Goal: Navigation & Orientation: Find specific page/section

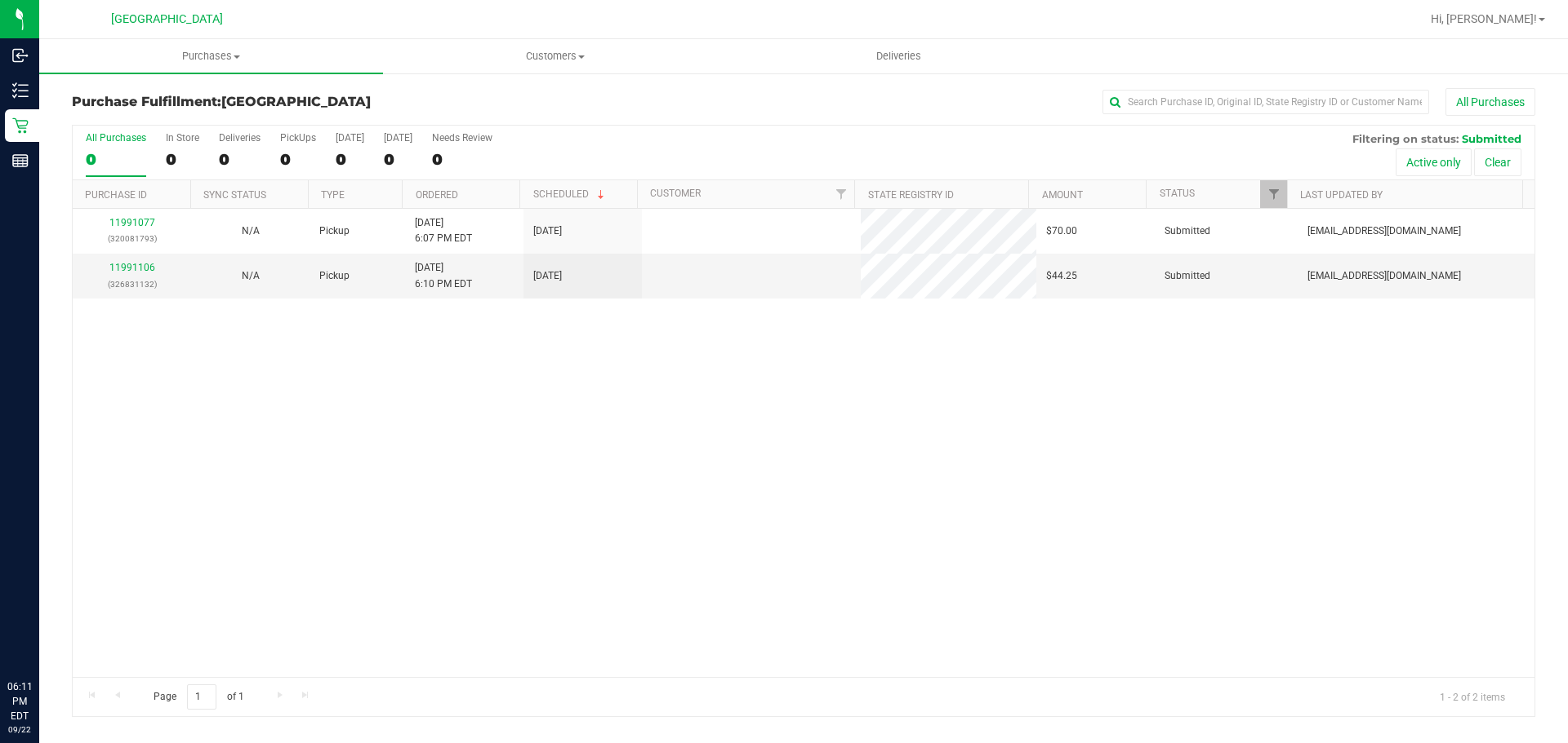
click at [211, 60] on span "Purchases" at bounding box center [211, 56] width 344 height 14
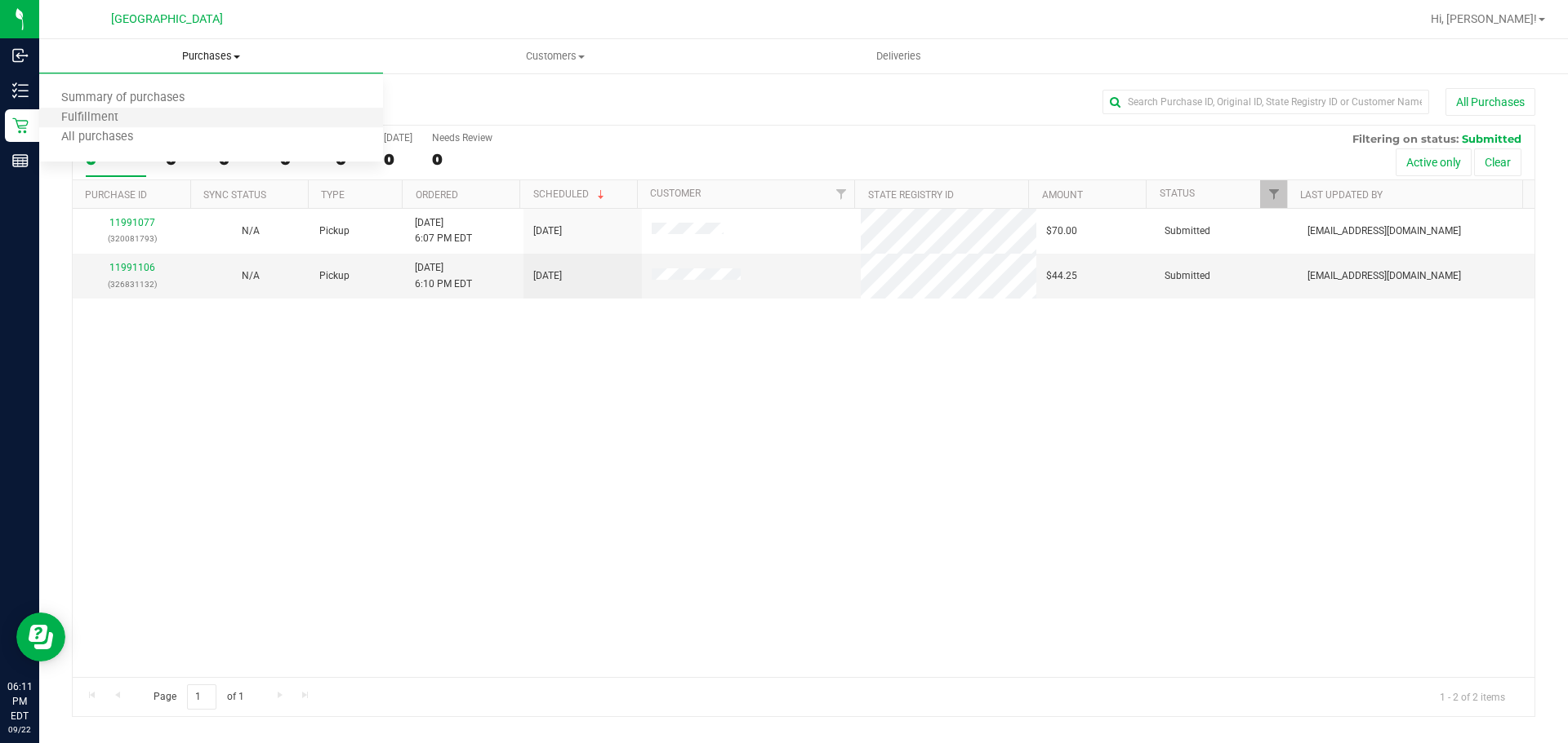
click at [177, 113] on li "Fulfillment" at bounding box center [211, 118] width 344 height 19
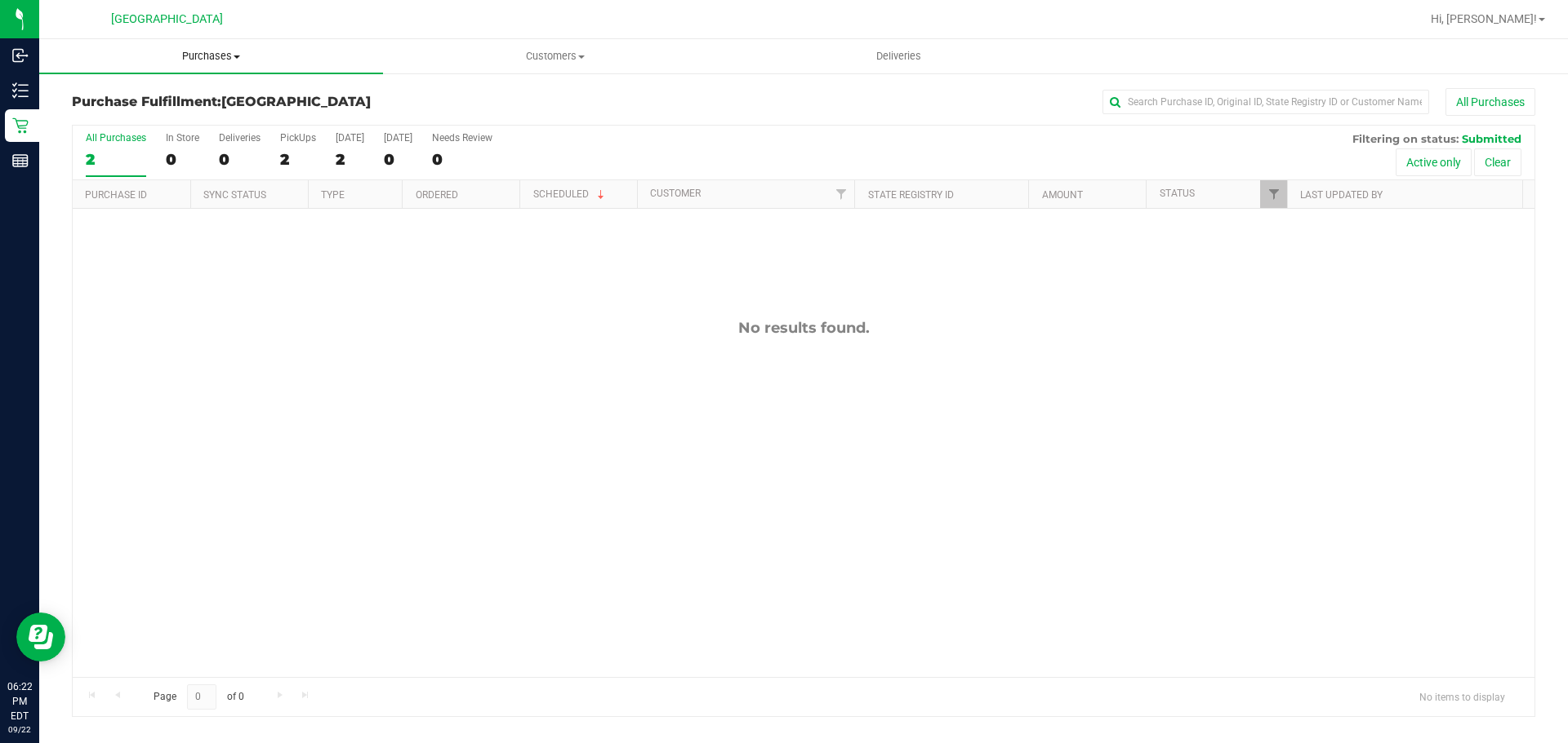
click at [204, 53] on span "Purchases" at bounding box center [211, 56] width 344 height 14
click at [171, 115] on li "Fulfillment" at bounding box center [211, 118] width 344 height 19
click at [223, 64] on uib-tab-heading "Purchases Summary of purchases Fulfillment All purchases" at bounding box center [211, 56] width 344 height 34
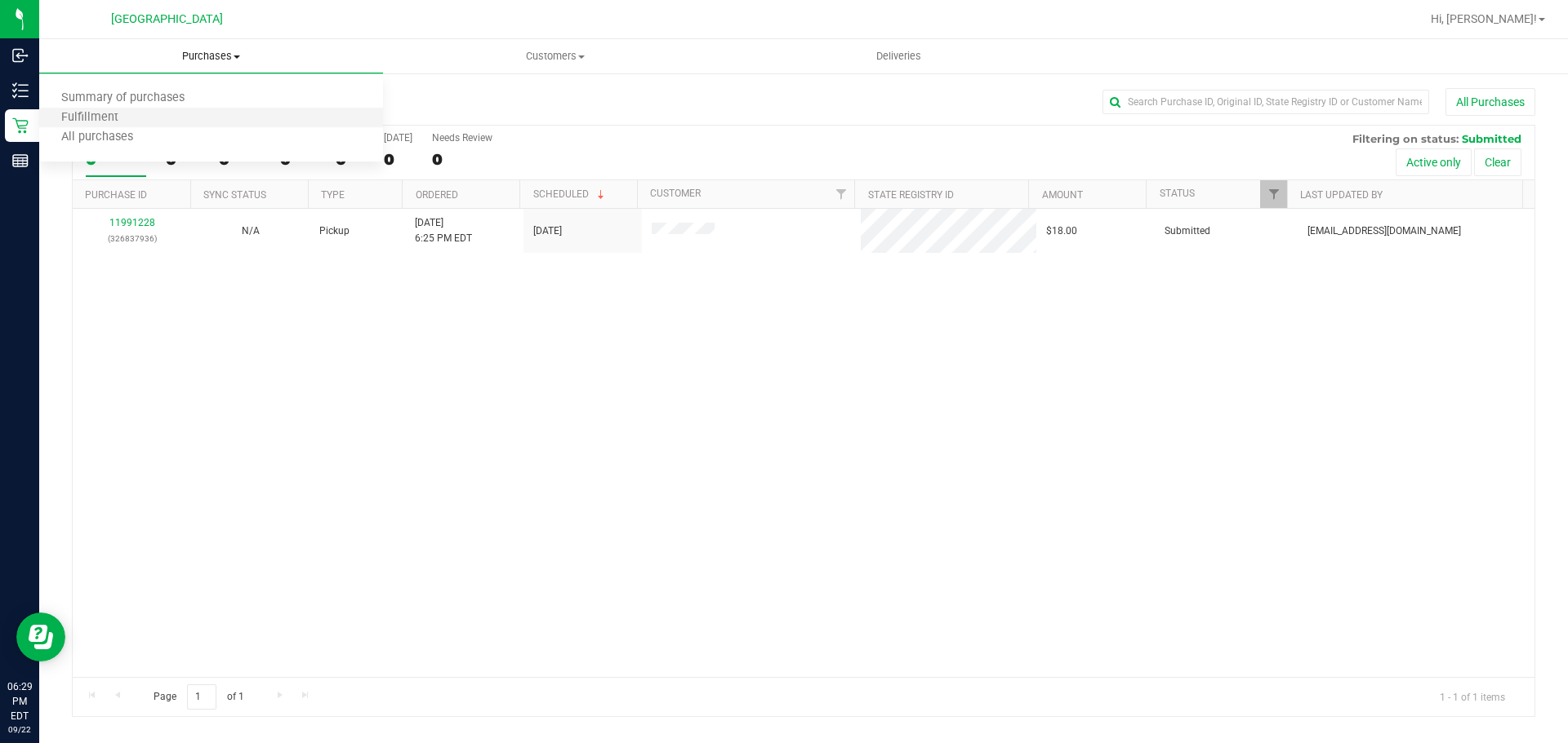
click at [201, 118] on li "Fulfillment" at bounding box center [211, 118] width 344 height 19
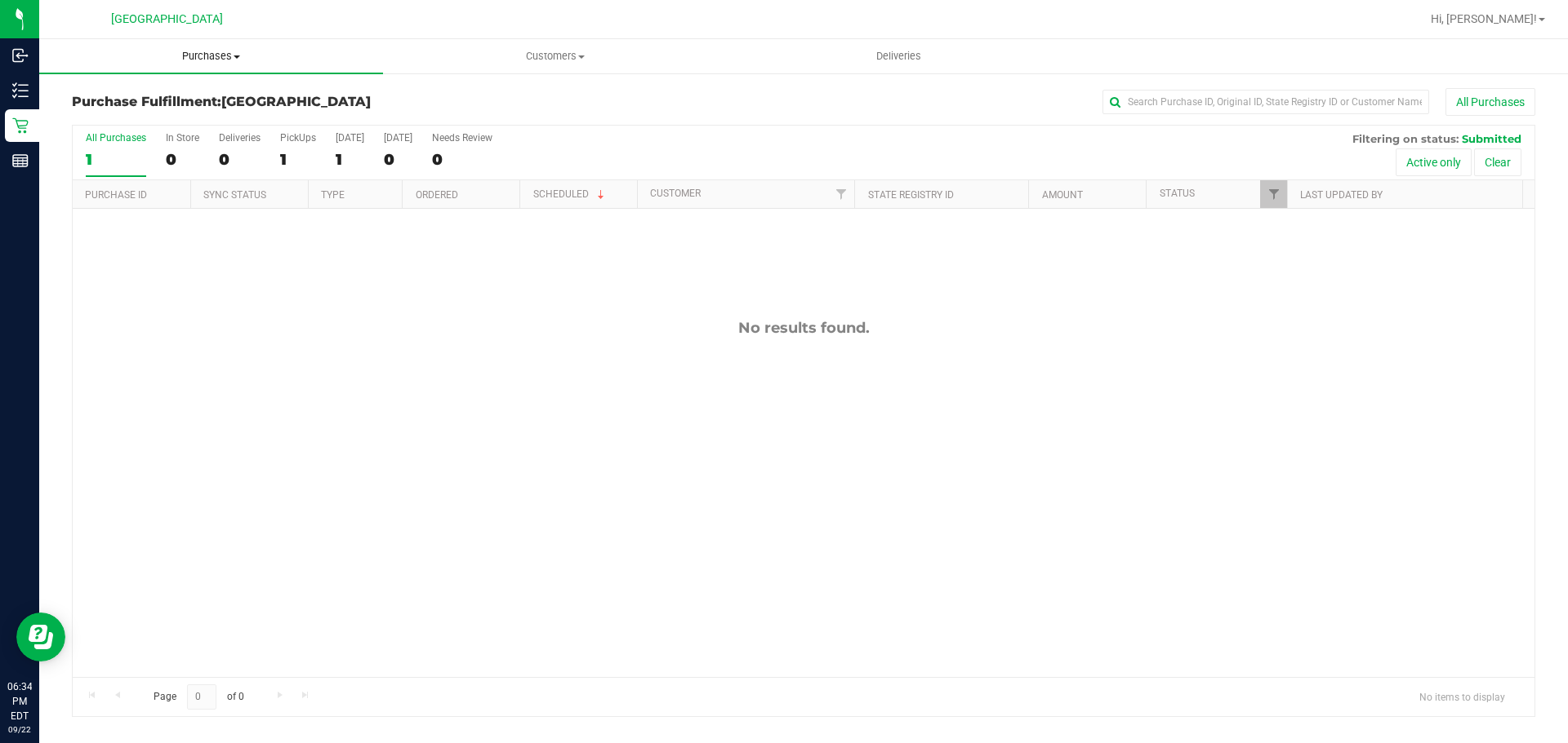
drag, startPoint x: 238, startPoint y: 58, endPoint x: 232, endPoint y: 69, distance: 12.5
click at [238, 58] on span "Purchases" at bounding box center [211, 56] width 344 height 14
click at [173, 112] on li "Fulfillment" at bounding box center [211, 118] width 344 height 19
click at [237, 46] on uib-tab-heading "Purchases Summary of purchases Fulfillment All purchases" at bounding box center [211, 56] width 344 height 34
click at [188, 118] on li "Fulfillment" at bounding box center [211, 118] width 344 height 19
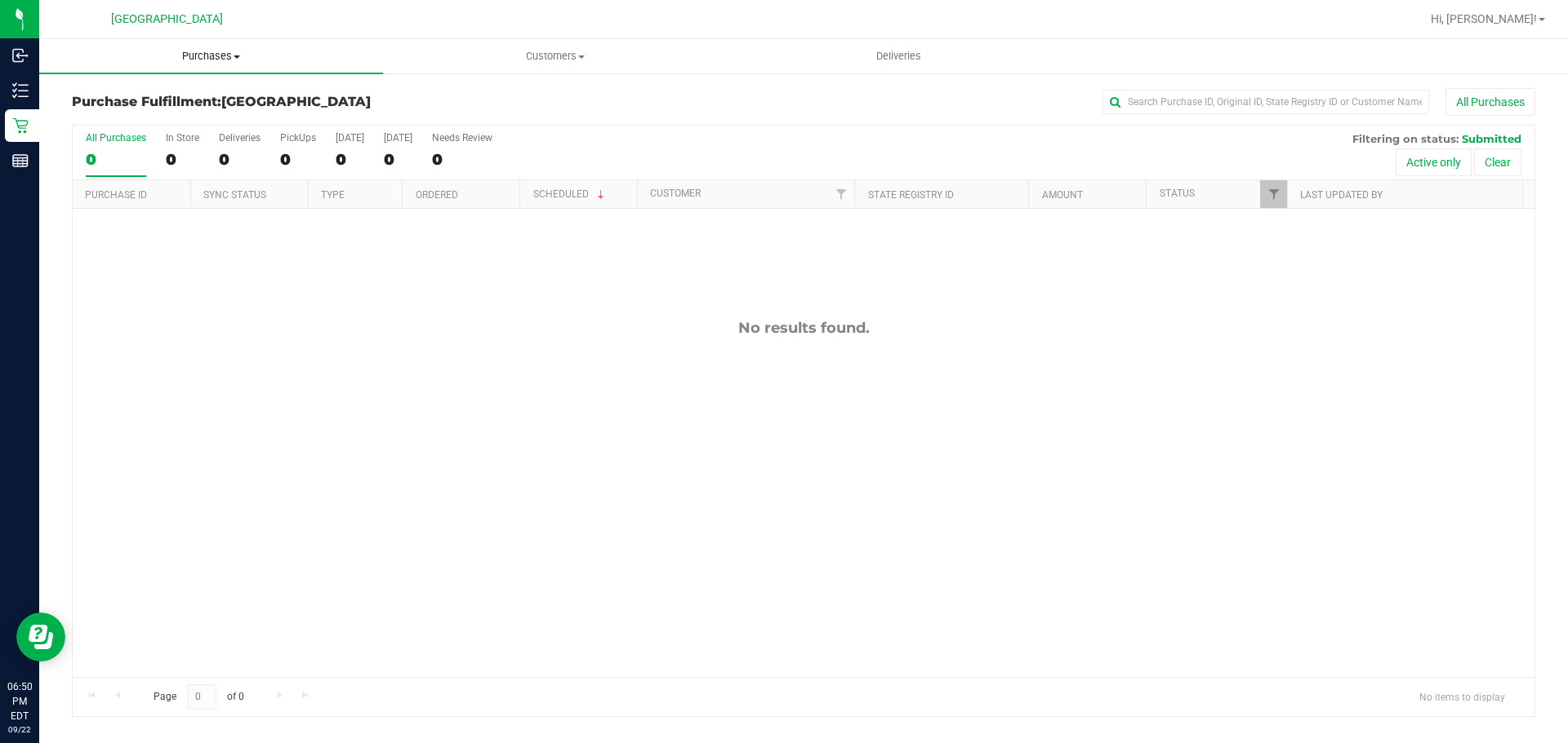
click at [183, 64] on uib-tab-heading "Purchases Summary of purchases Fulfillment All purchases" at bounding box center [211, 56] width 344 height 34
click at [164, 115] on li "Fulfillment" at bounding box center [211, 118] width 344 height 19
click at [196, 47] on uib-tab-heading "Purchases Summary of purchases Fulfillment All purchases" at bounding box center [211, 56] width 344 height 34
click at [168, 123] on li "Fulfillment" at bounding box center [211, 118] width 344 height 19
click at [212, 53] on span "Purchases" at bounding box center [211, 56] width 344 height 14
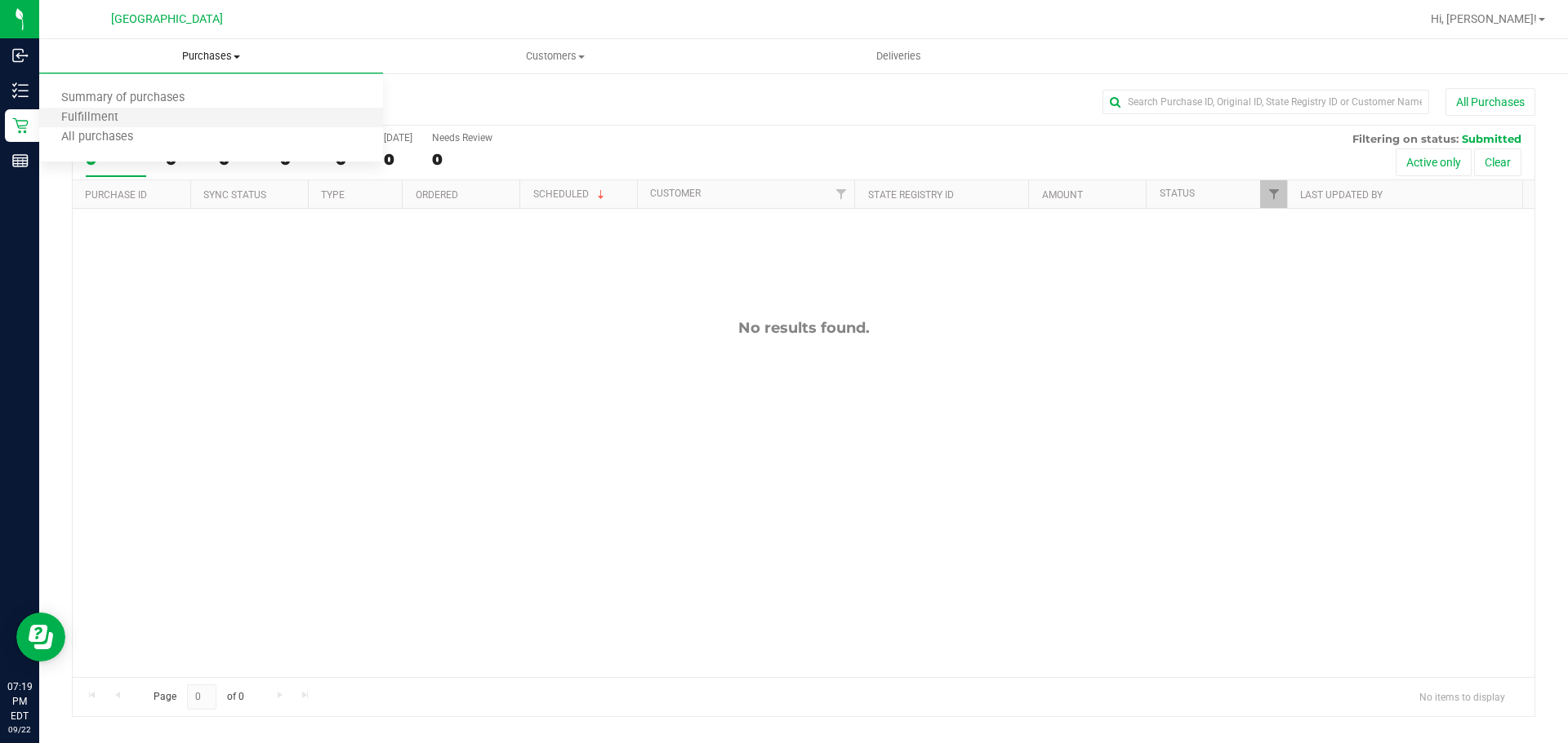
click at [186, 112] on li "Fulfillment" at bounding box center [211, 118] width 344 height 19
click at [253, 54] on span "Purchases" at bounding box center [211, 56] width 344 height 14
click at [213, 117] on li "Fulfillment" at bounding box center [211, 118] width 344 height 19
drag, startPoint x: 197, startPoint y: 54, endPoint x: 195, endPoint y: 88, distance: 34.1
click at [198, 56] on span "Purchases" at bounding box center [211, 56] width 344 height 14
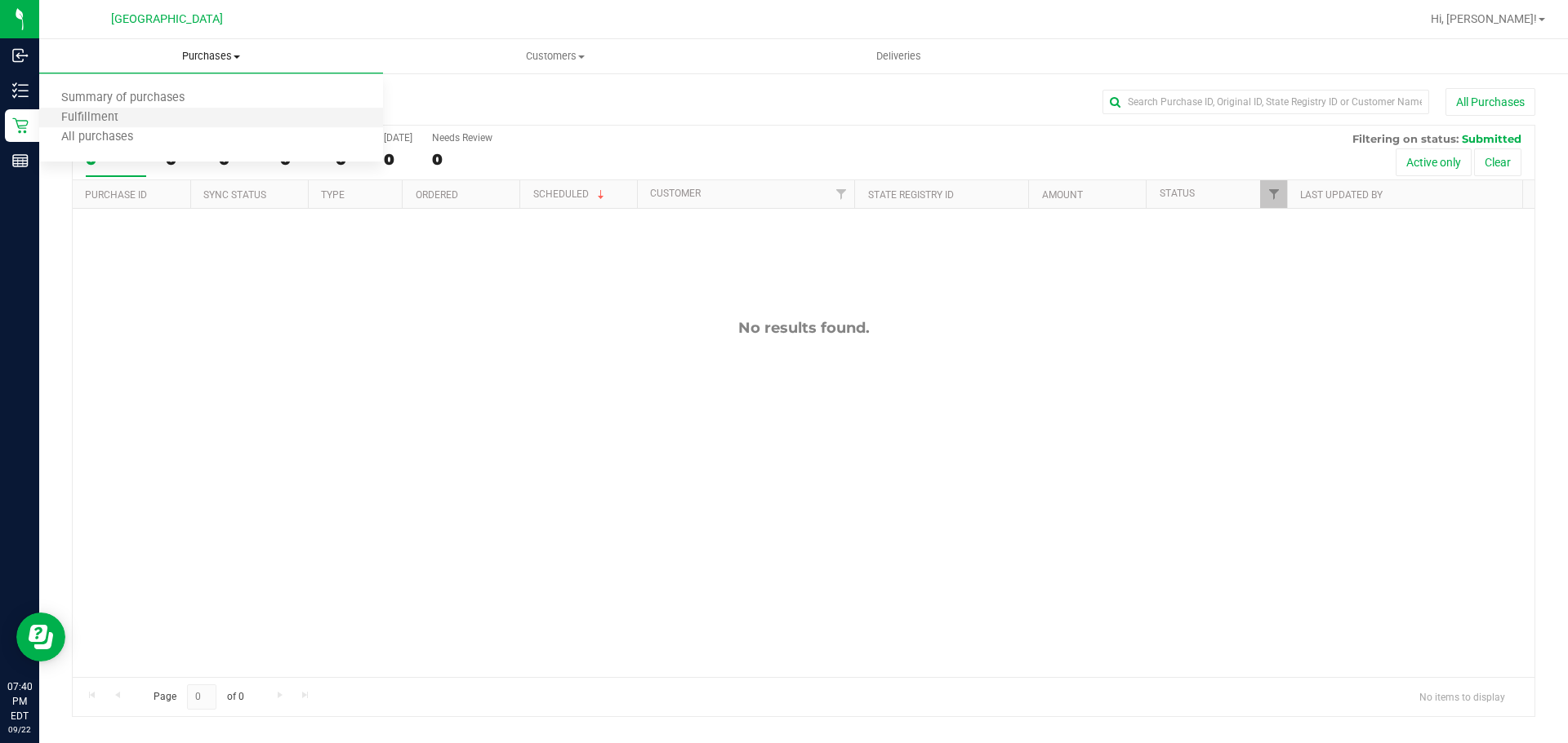
click at [191, 116] on li "Fulfillment" at bounding box center [211, 118] width 344 height 19
